Goal: Information Seeking & Learning: Learn about a topic

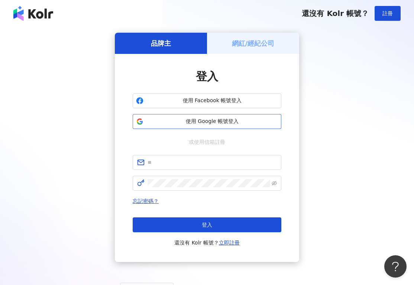
click at [175, 122] on span "使用 Google 帳號登入" at bounding box center [211, 121] width 131 height 7
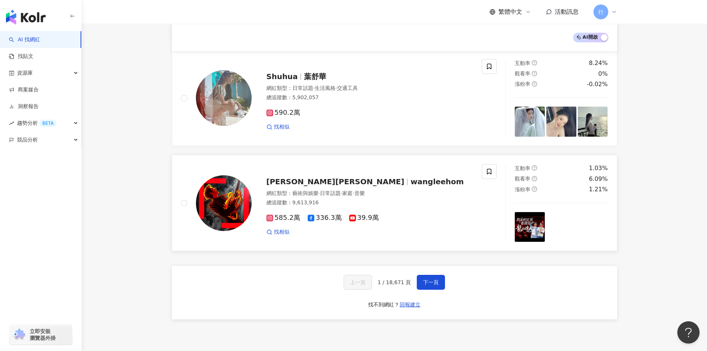
scroll to position [1149, 0]
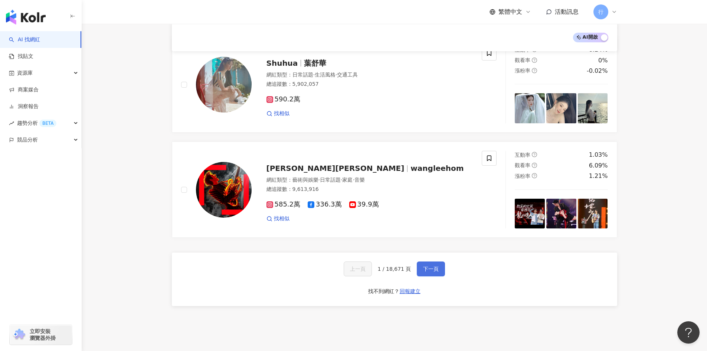
click at [413, 266] on span "下一頁" at bounding box center [431, 269] width 16 height 6
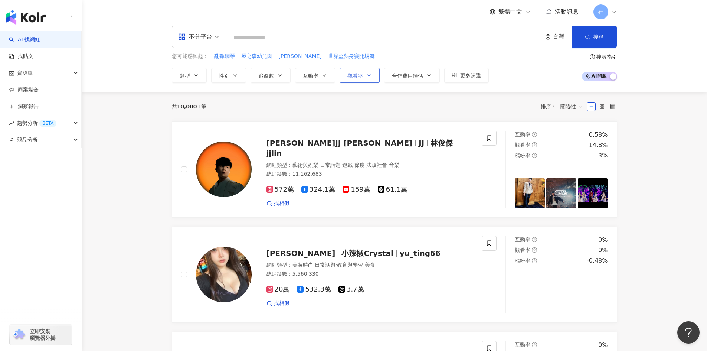
scroll to position [0, 0]
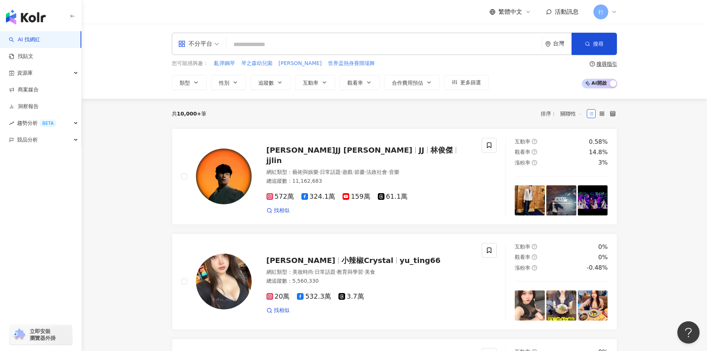
drag, startPoint x: 318, startPoint y: 29, endPoint x: 313, endPoint y: 37, distance: 9.5
click at [316, 32] on div "不分平台 台灣 搜尋 您可能感興趣： 亂彈鋼琴 琴之森幼兒園 YURI 世界盃熱身賽開場舞 類型 性別 追蹤數 互動率 觀看率 合作費用預估 更多篩選 搜尋指…" at bounding box center [395, 61] width 626 height 75
click at [310, 44] on input "search" at bounding box center [385, 45] width 310 height 14
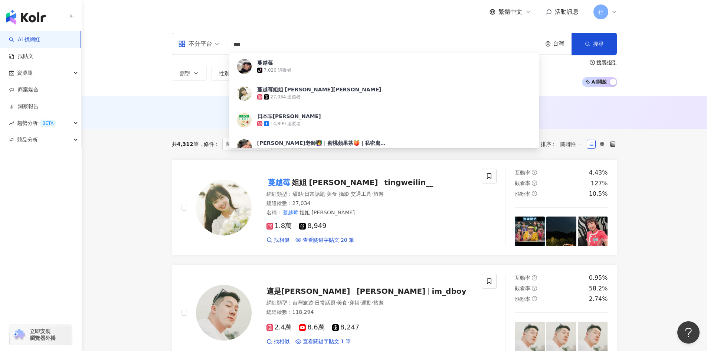
type input "***"
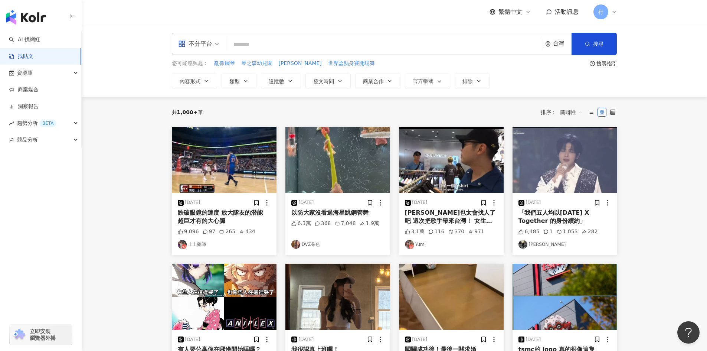
drag, startPoint x: 0, startPoint y: 0, endPoint x: 669, endPoint y: 197, distance: 697.7
click at [669, 197] on main "不分平台 台灣 搜尋 您可能感興趣： 亂彈鋼琴 琴之森幼兒園 YURI 世界盃熱身賽開場舞 搜尋指引 內容形式 類型 追蹤數 發文時間 商業合作 官方帳號 排…" at bounding box center [395, 302] width 626 height 556
click at [593, 108] on label at bounding box center [591, 112] width 9 height 9
